Goal: Navigation & Orientation: Find specific page/section

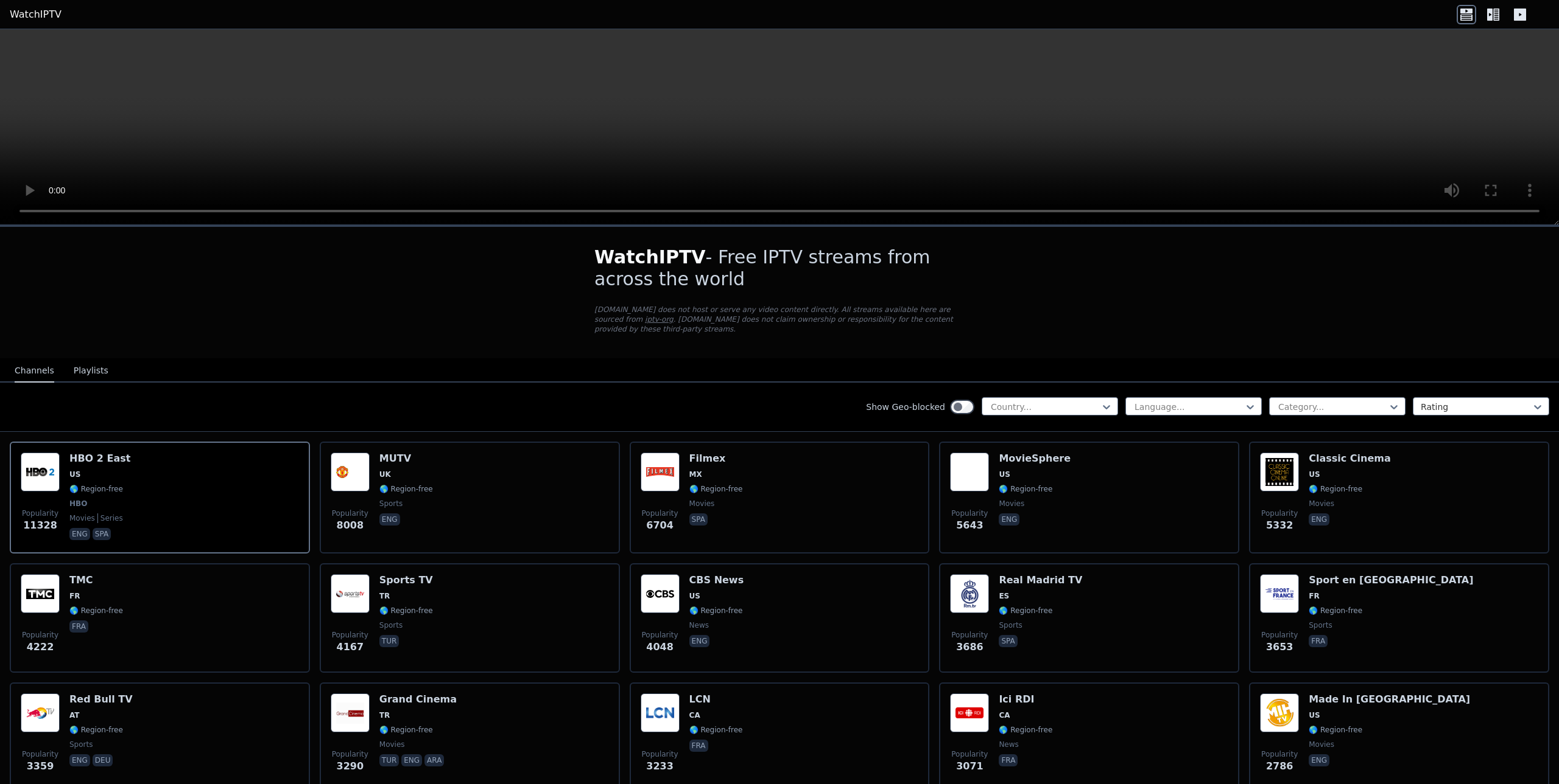
click at [90, 359] on button "Playlists" at bounding box center [91, 371] width 34 height 23
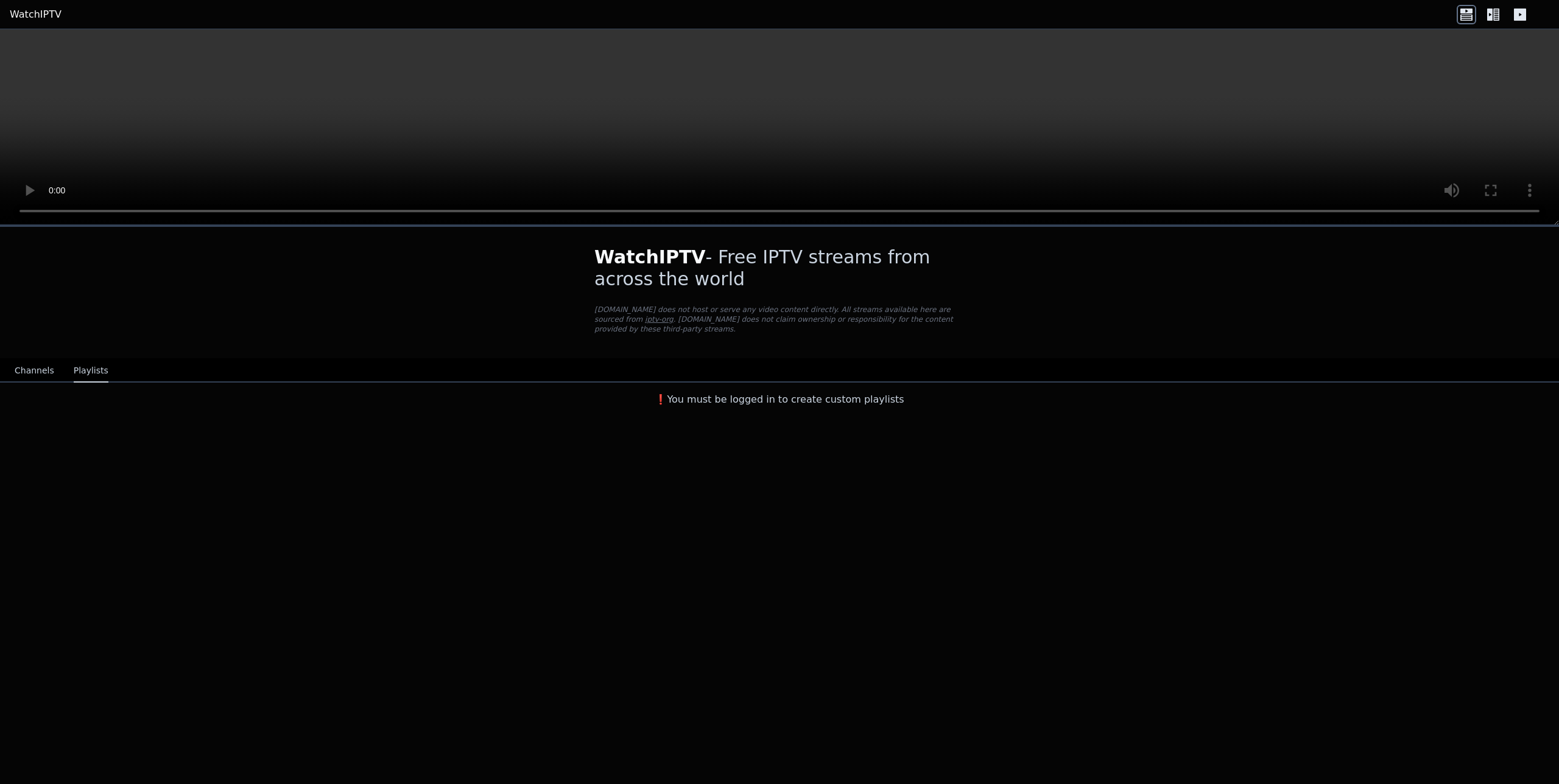
click at [34, 359] on button "Channels" at bounding box center [34, 371] width 39 height 23
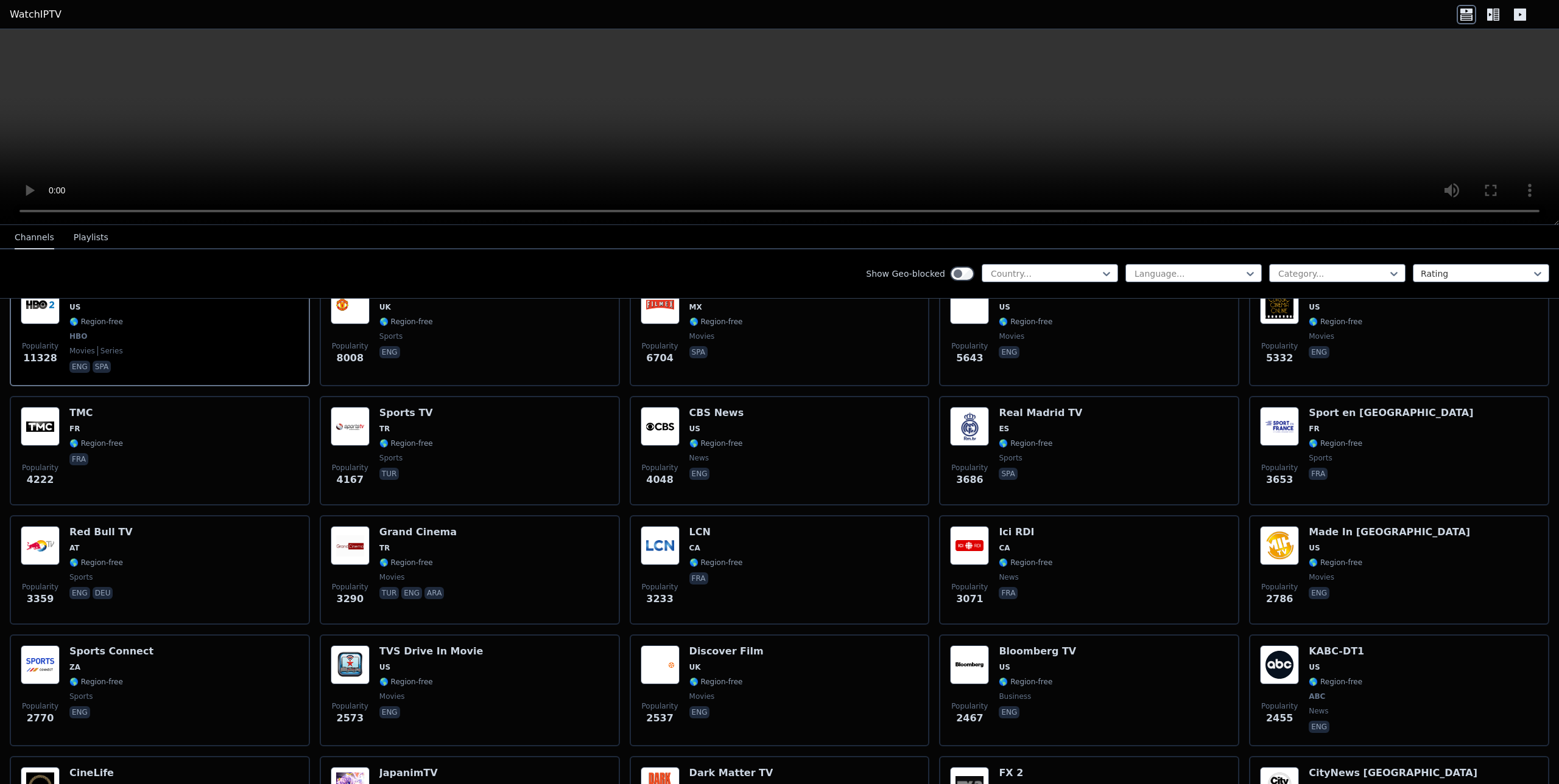
scroll to position [122, 0]
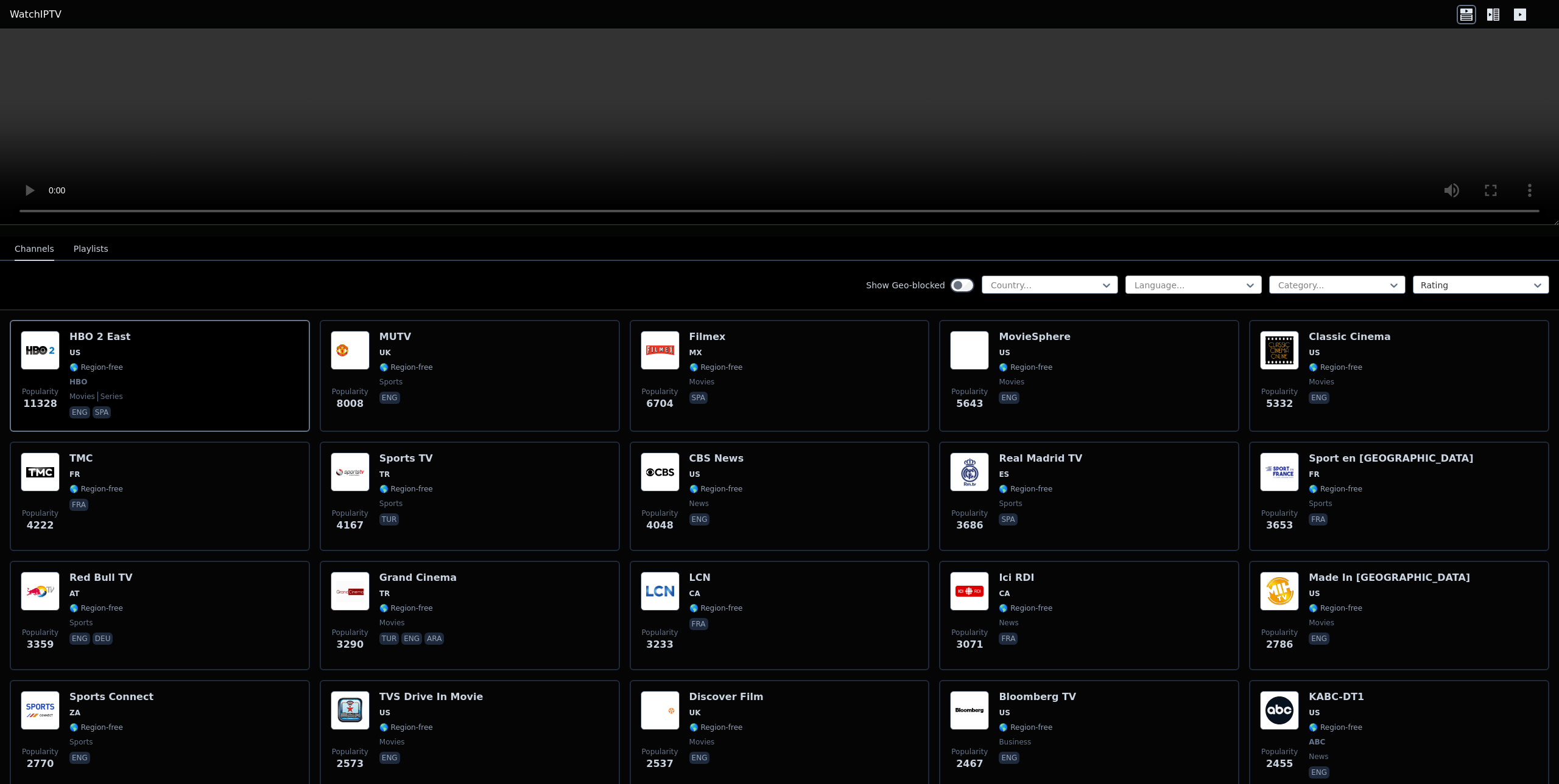
click at [1217, 279] on div at bounding box center [1188, 285] width 111 height 12
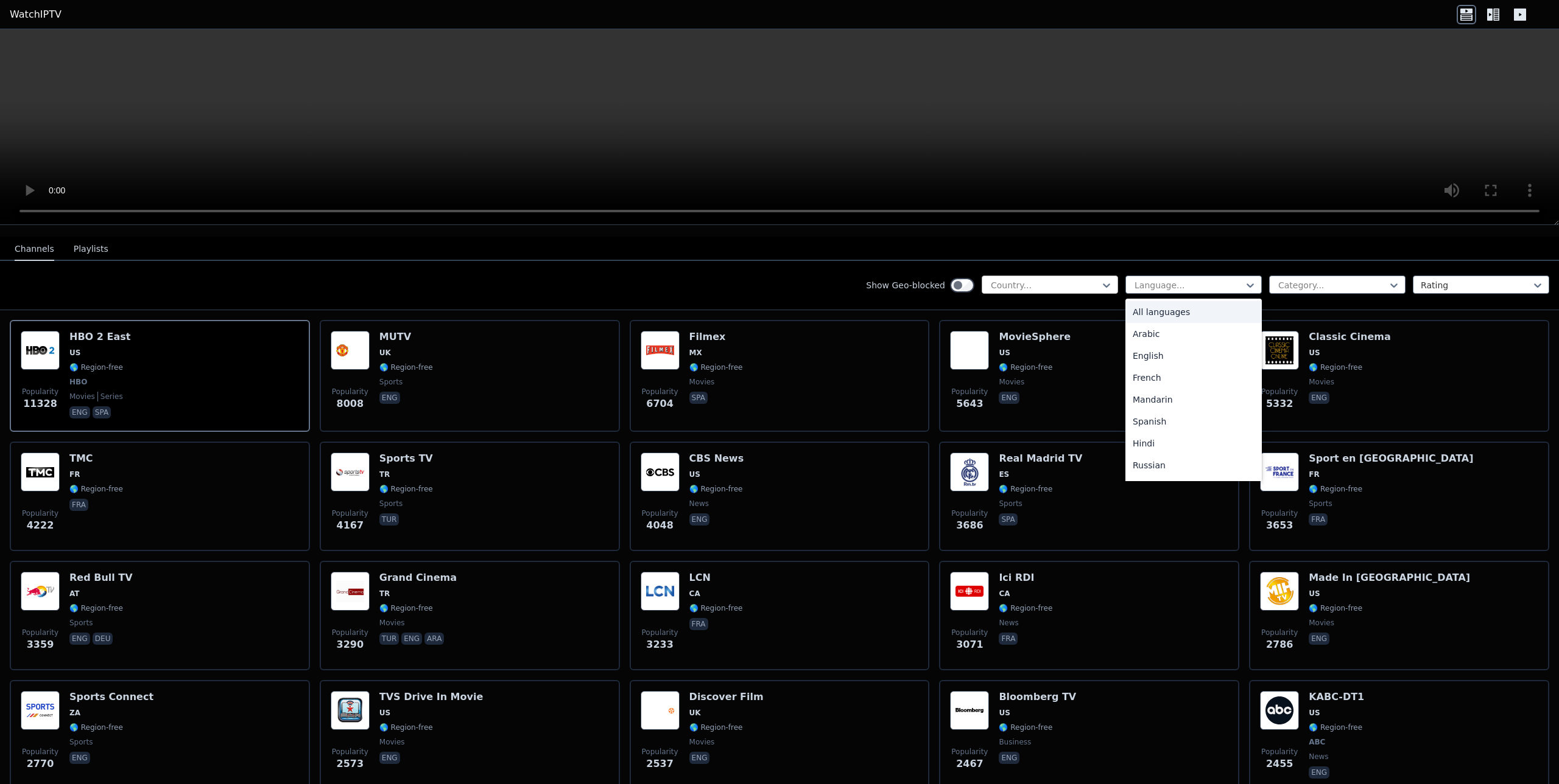
click at [1087, 279] on div at bounding box center [1044, 285] width 111 height 12
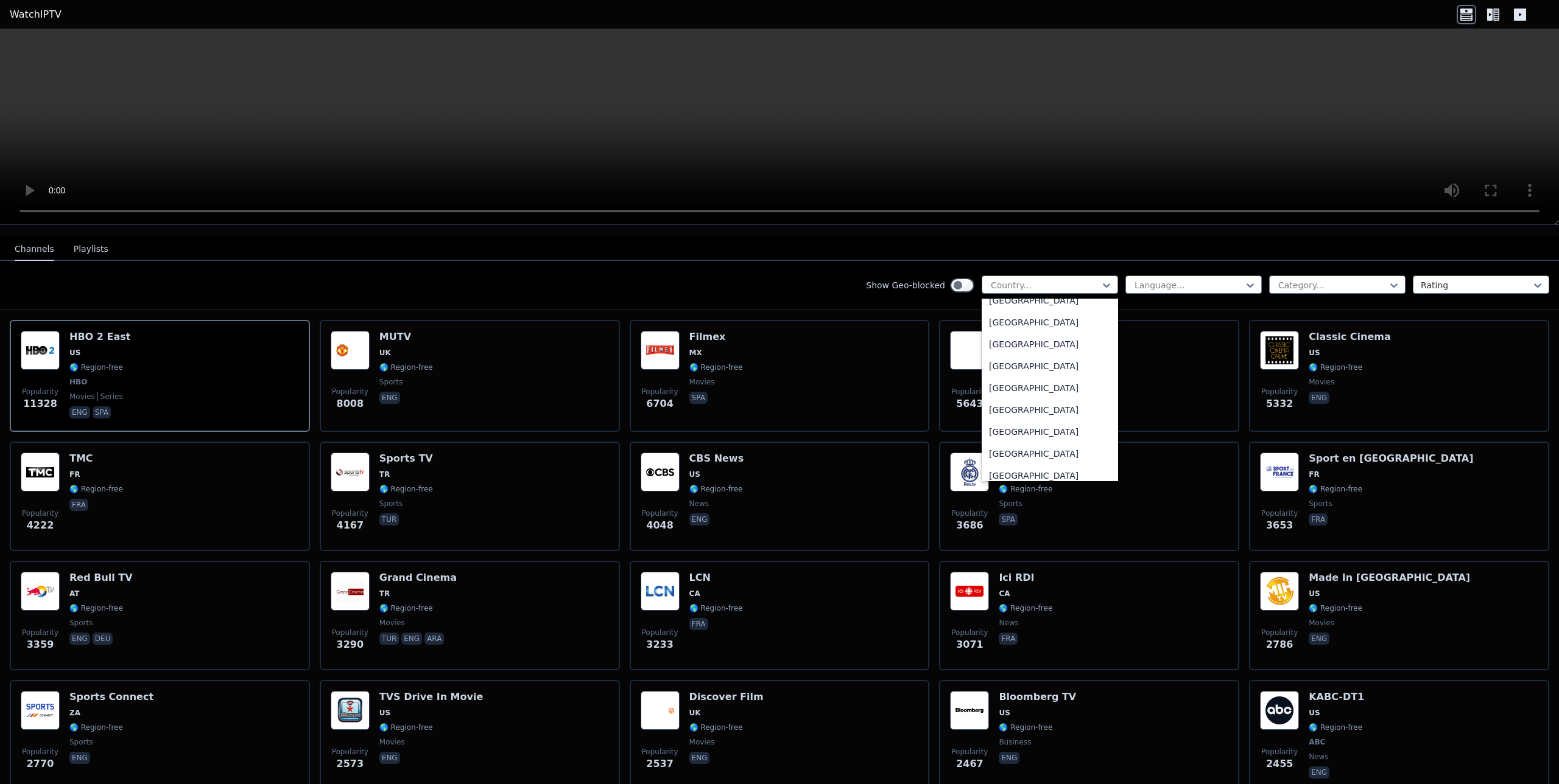
scroll to position [4077, 0]
click at [1014, 399] on div "[GEOGRAPHIC_DATA]" at bounding box center [1050, 409] width 137 height 22
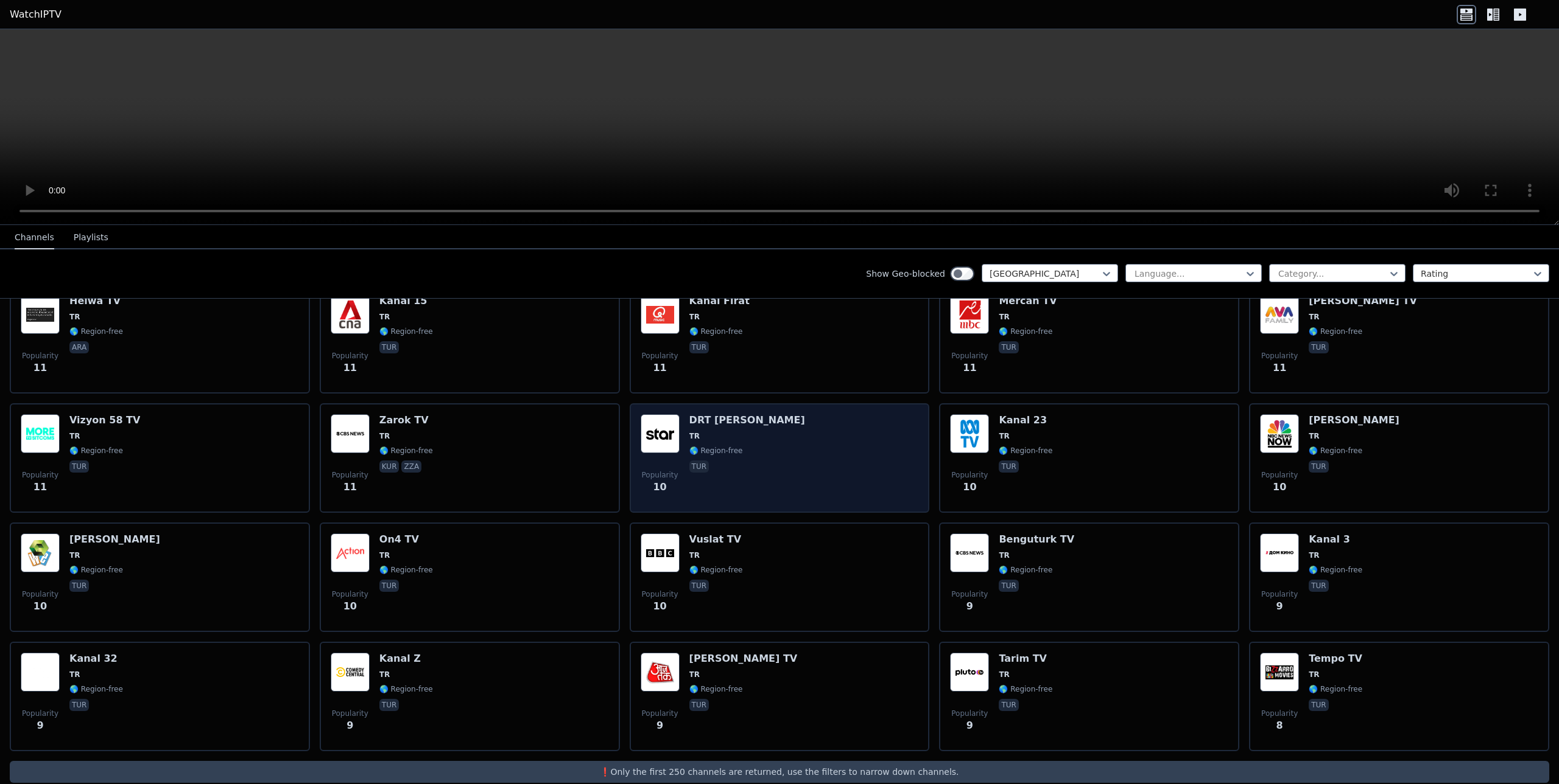
scroll to position [3625, 0]
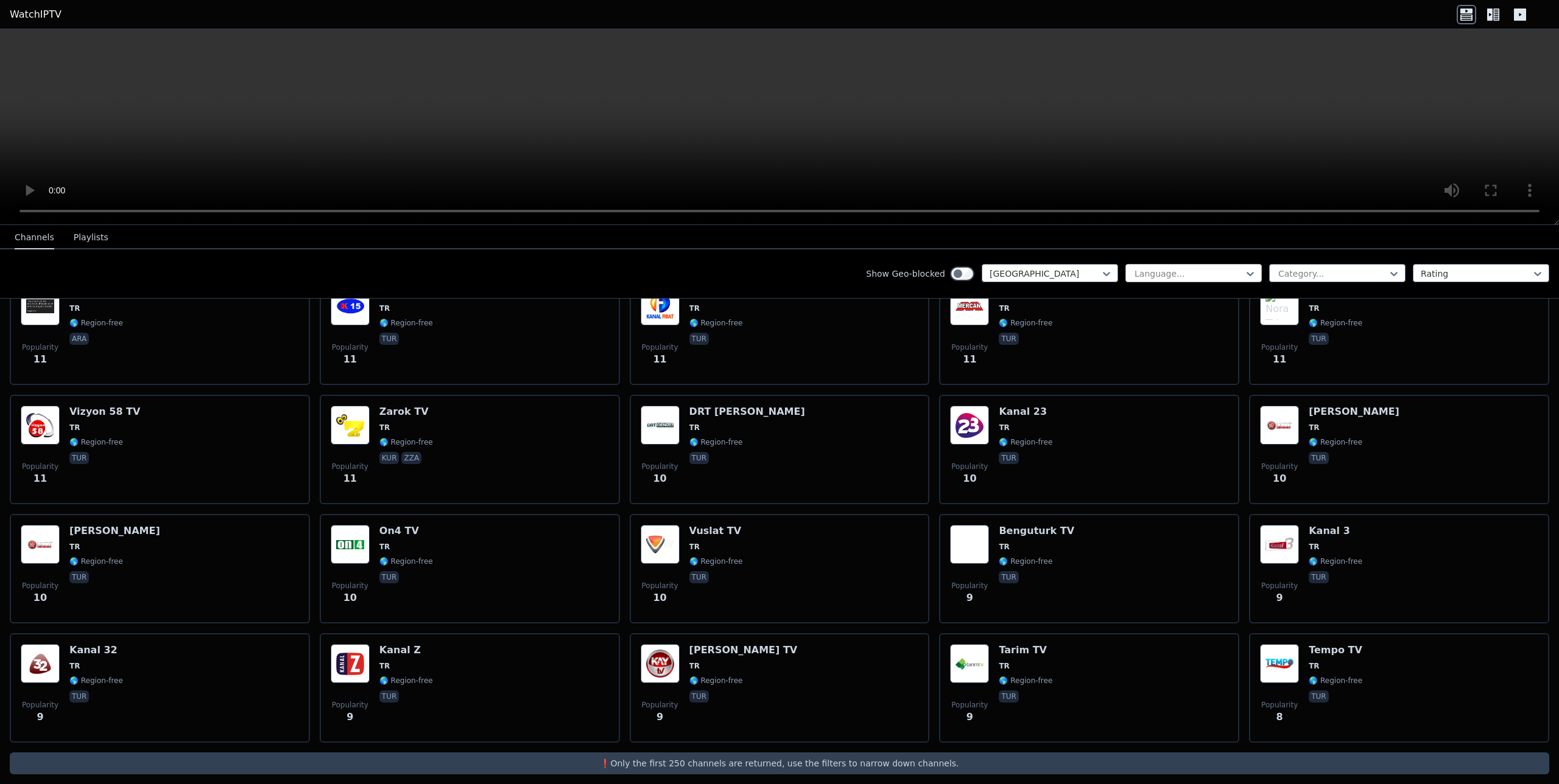
click at [1191, 267] on div "Language..." at bounding box center [1193, 273] width 137 height 18
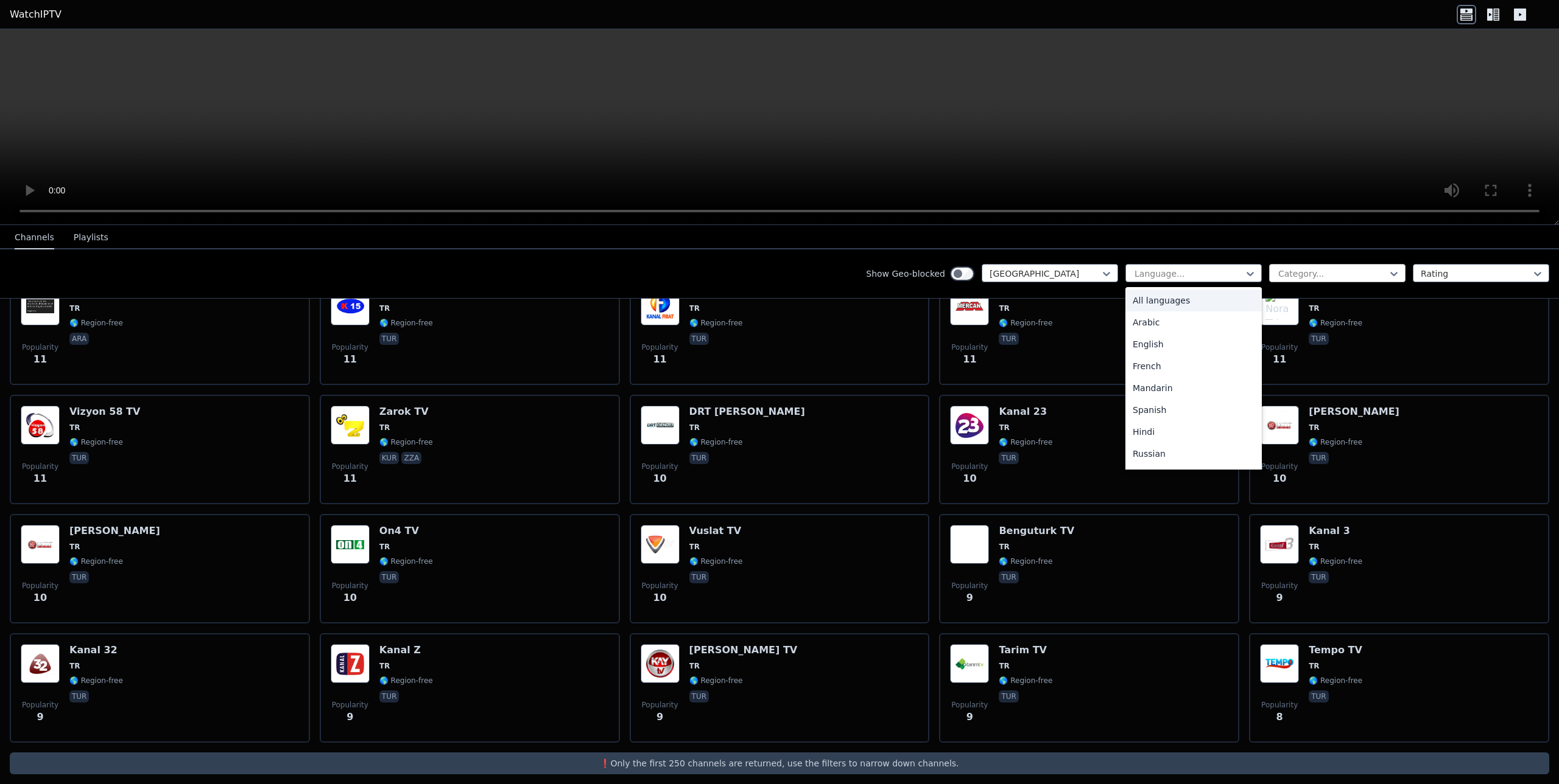
click at [1314, 272] on div at bounding box center [1331, 273] width 111 height 12
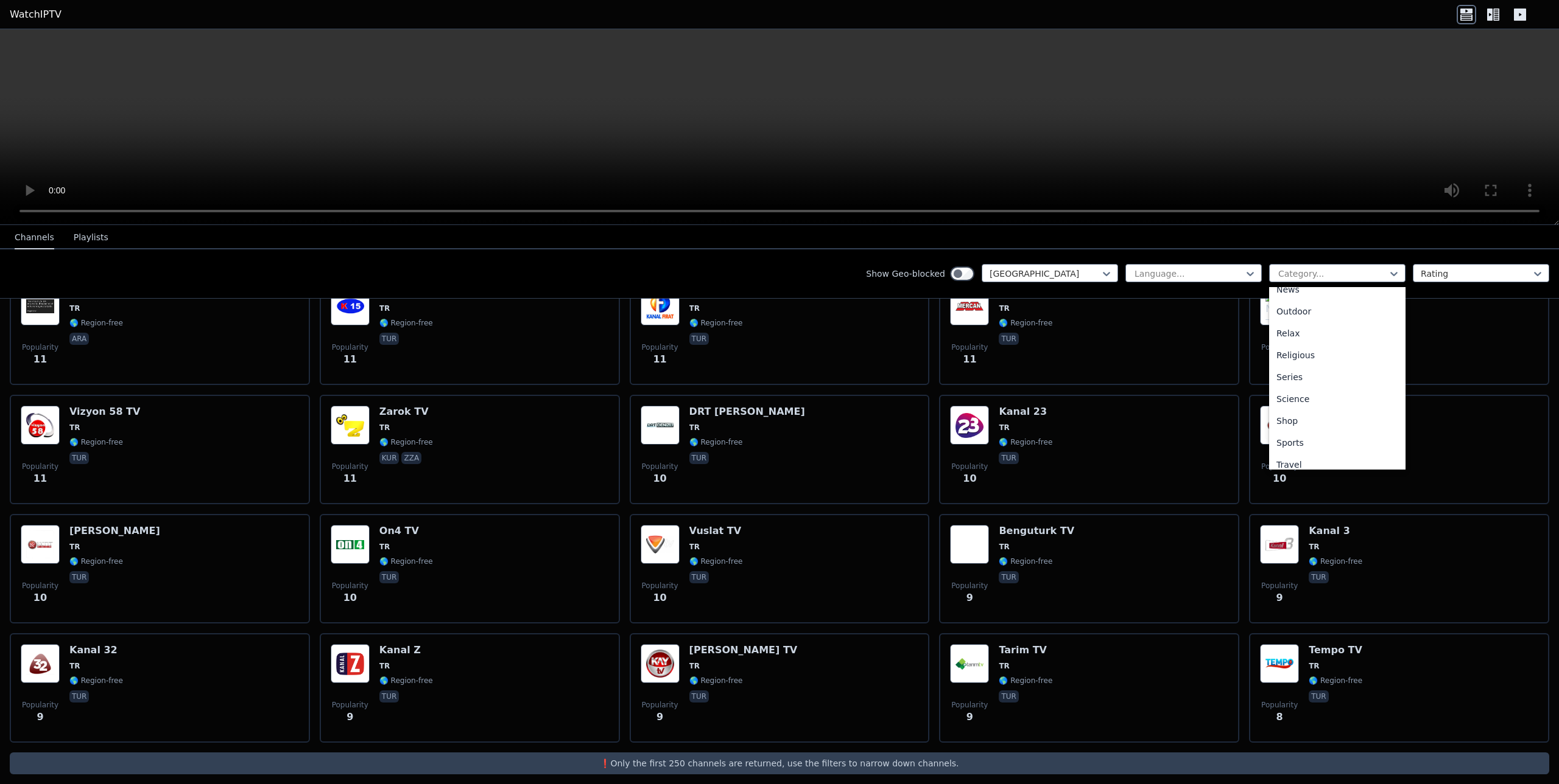
scroll to position [414, 0]
click at [1285, 406] on div "Sports" at bounding box center [1337, 412] width 137 height 22
